Goal: Task Accomplishment & Management: Use online tool/utility

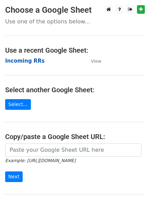
click at [32, 61] on strong "Incoming RRs" at bounding box center [25, 61] width 40 height 6
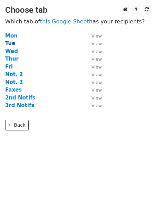
click at [11, 43] on strong "Tue" at bounding box center [10, 43] width 10 height 6
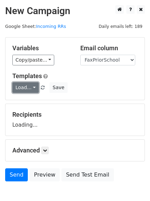
click at [27, 87] on link "Load..." at bounding box center [25, 87] width 26 height 11
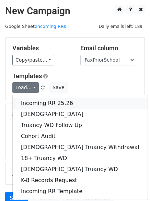
click at [41, 104] on link "Incoming RR 25.26" at bounding box center [80, 103] width 135 height 11
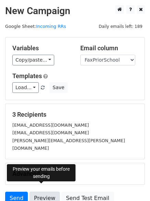
click at [43, 193] on link "Preview" at bounding box center [45, 198] width 30 height 13
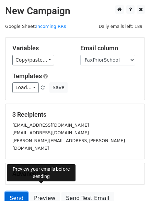
click at [11, 192] on link "Send" at bounding box center [16, 198] width 23 height 13
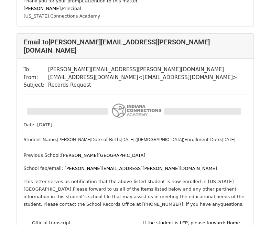
scroll to position [895, 0]
